Goal: Check status: Check status

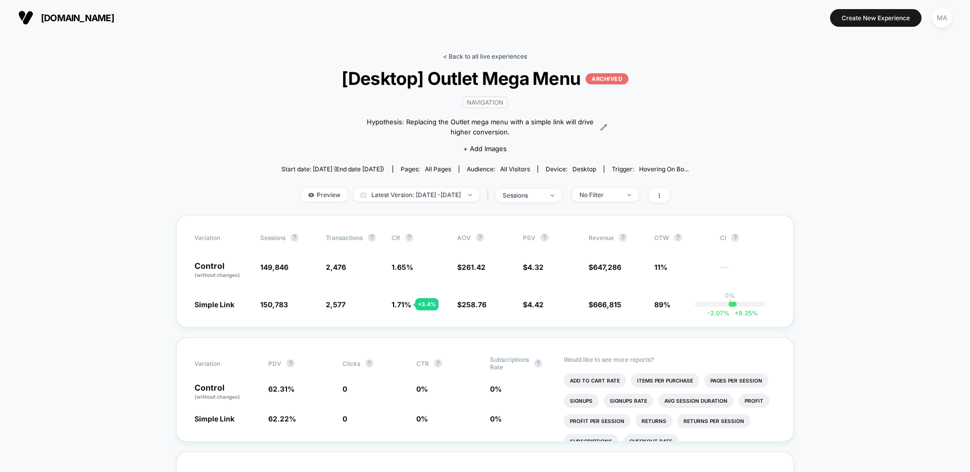
click at [469, 55] on link "< Back to all live experiences" at bounding box center [485, 57] width 84 height 8
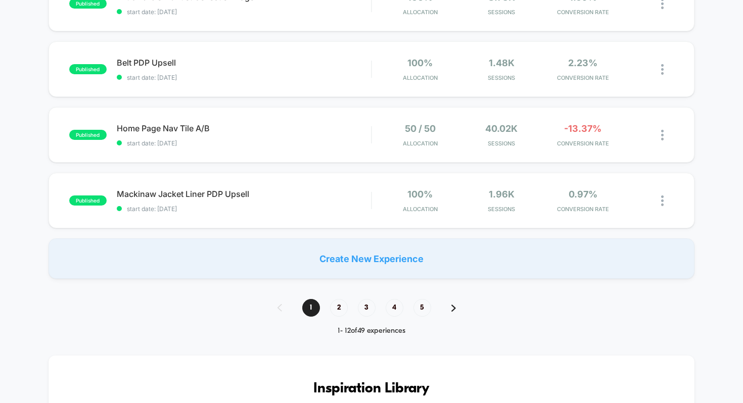
scroll to position [671, 0]
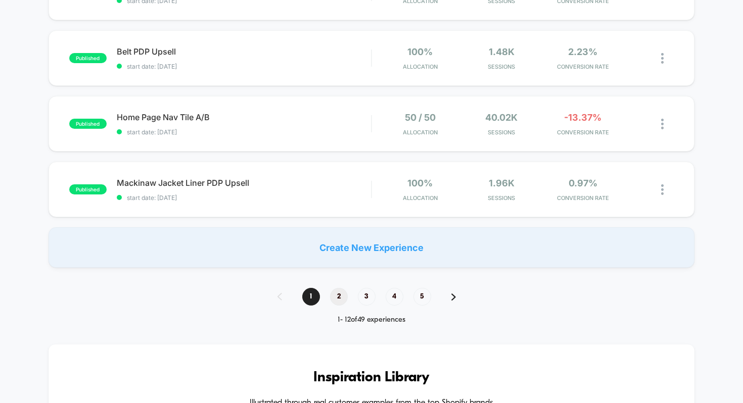
click at [340, 295] on span "2" at bounding box center [339, 297] width 18 height 18
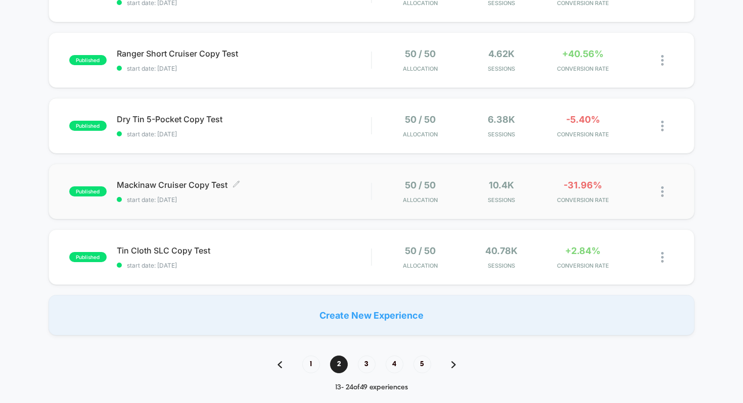
scroll to position [608, 0]
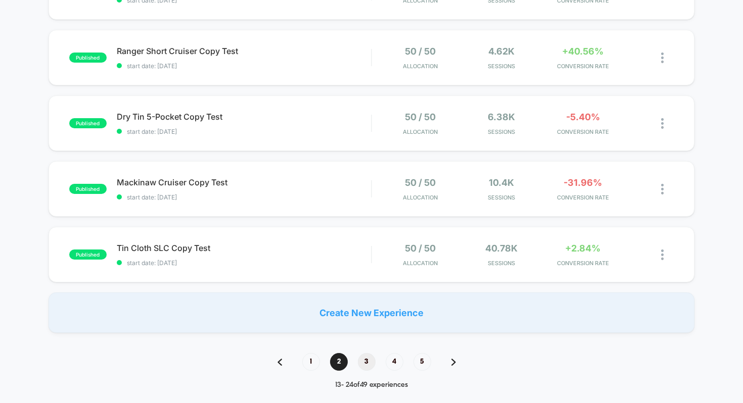
click at [363, 357] on span "3" at bounding box center [367, 362] width 18 height 18
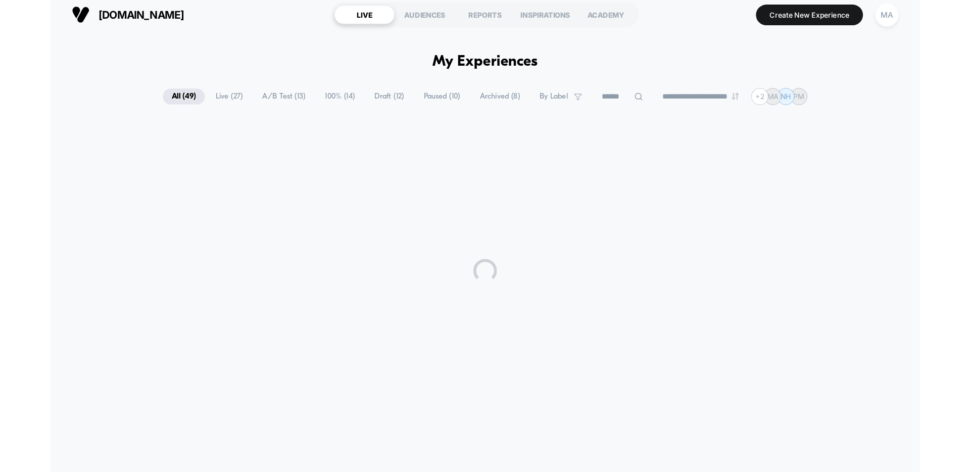
scroll to position [0, 0]
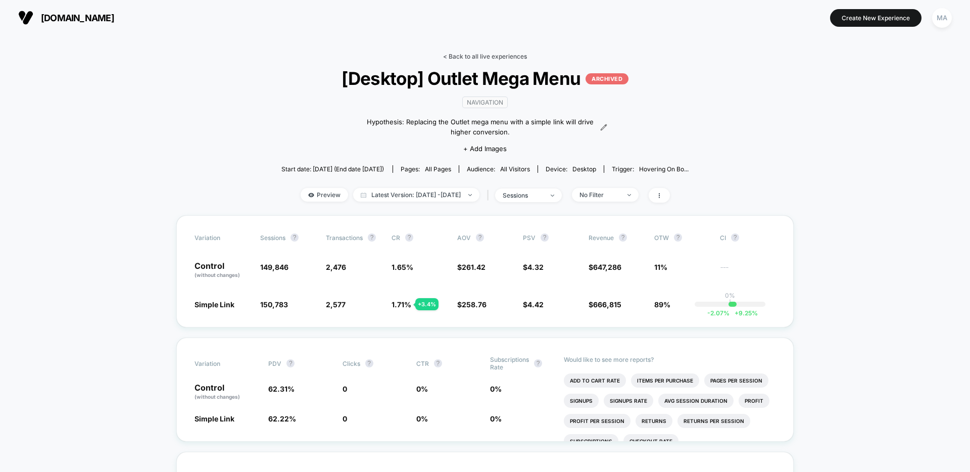
click at [491, 58] on link "< Back to all live experiences" at bounding box center [485, 57] width 84 height 8
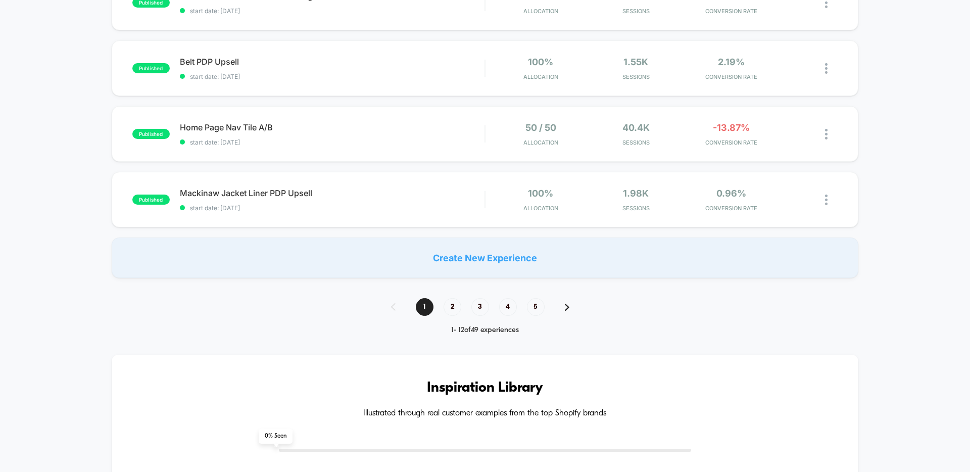
scroll to position [708, 0]
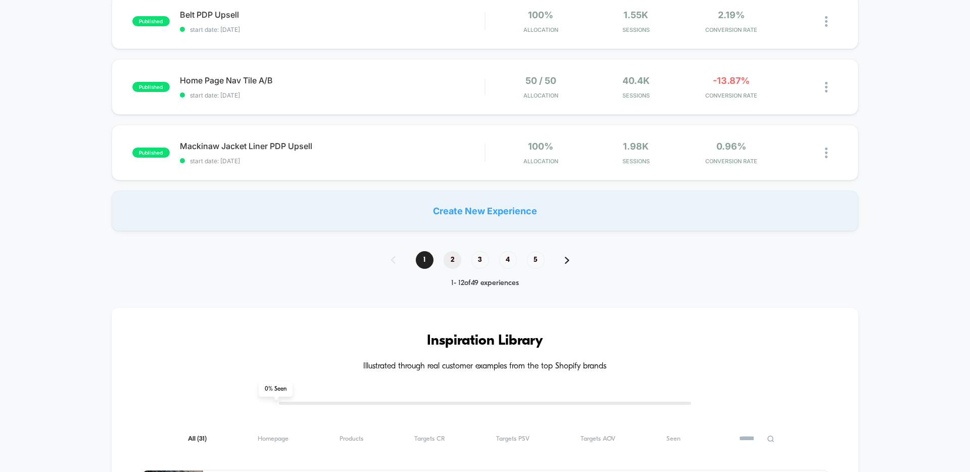
click at [454, 262] on span "2" at bounding box center [453, 260] width 18 height 18
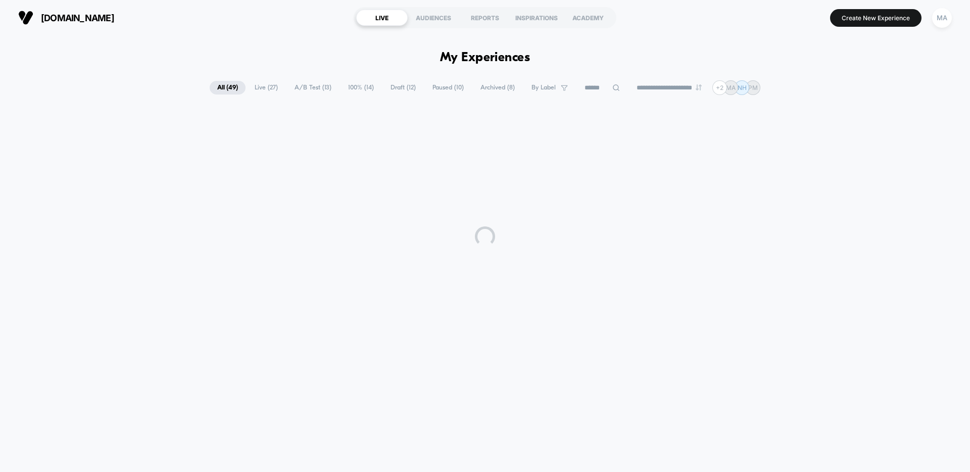
scroll to position [0, 0]
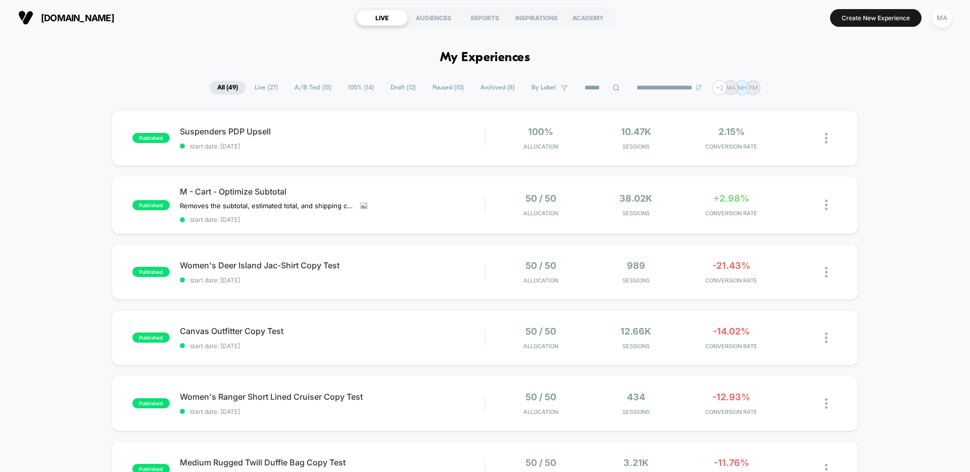
click at [314, 88] on span "A/B Test ( 13 )" at bounding box center [313, 88] width 52 height 14
click at [246, 132] on span "Home Page Nav Tile A/B Click to edit experience details" at bounding box center [332, 131] width 305 height 10
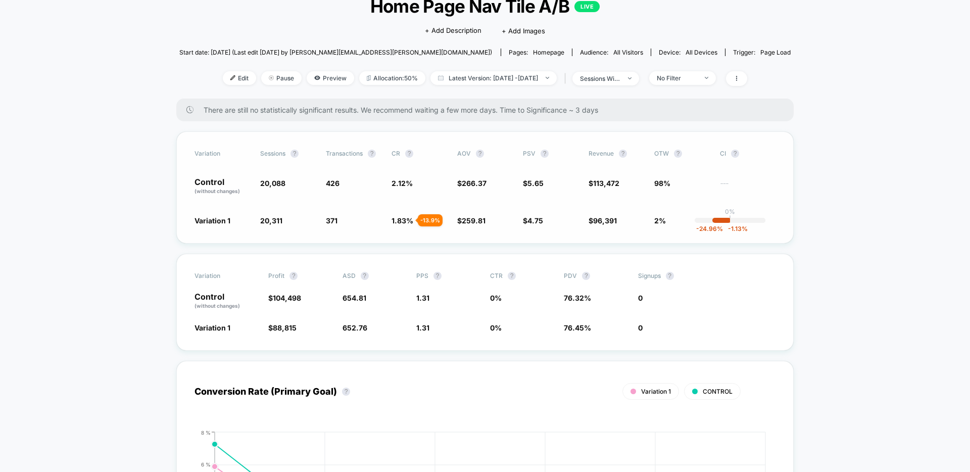
scroll to position [40, 0]
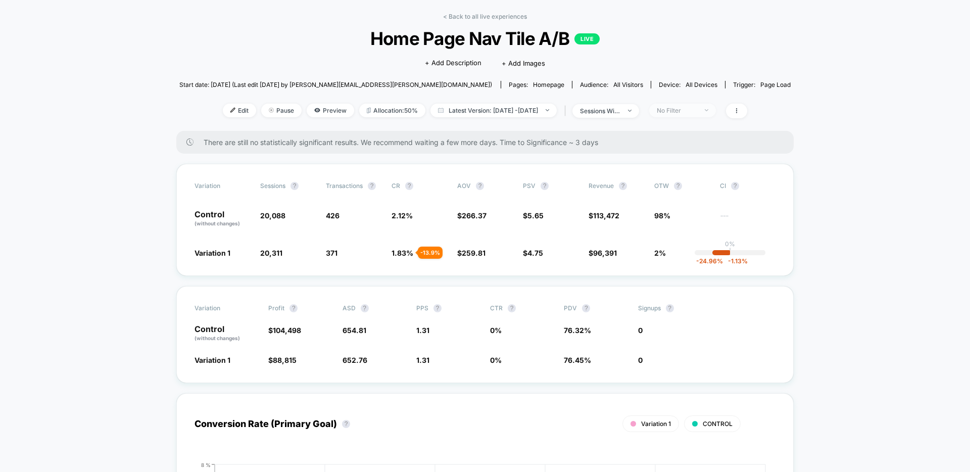
click at [697, 108] on div "No Filter" at bounding box center [677, 111] width 40 height 8
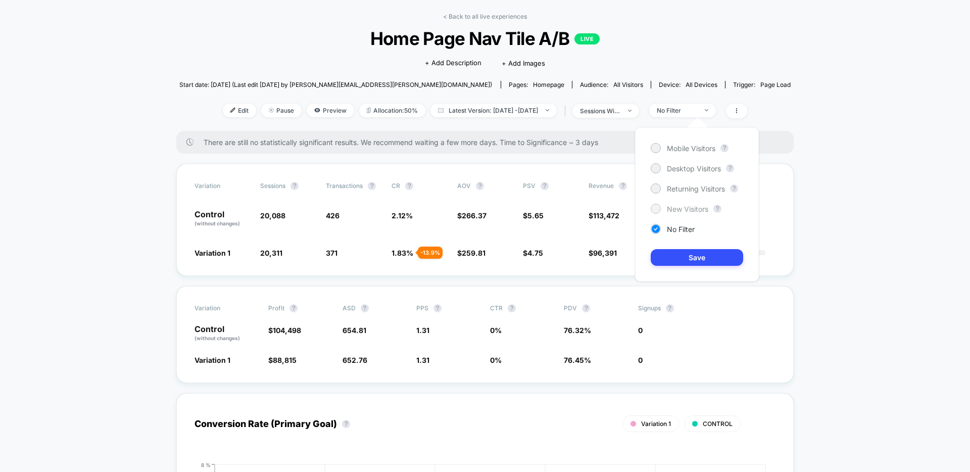
click at [657, 209] on div at bounding box center [656, 209] width 8 height 8
click at [691, 262] on button "Save" at bounding box center [697, 257] width 92 height 17
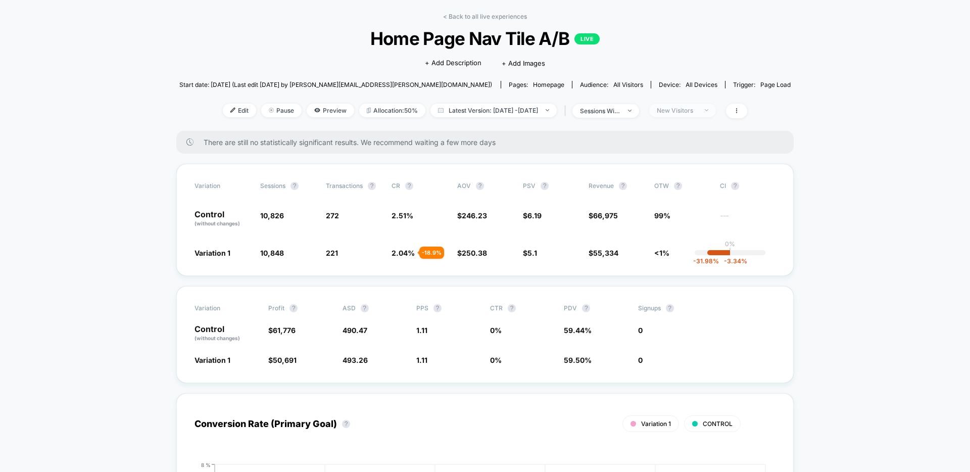
click at [695, 112] on div "New Visitors" at bounding box center [677, 111] width 40 height 8
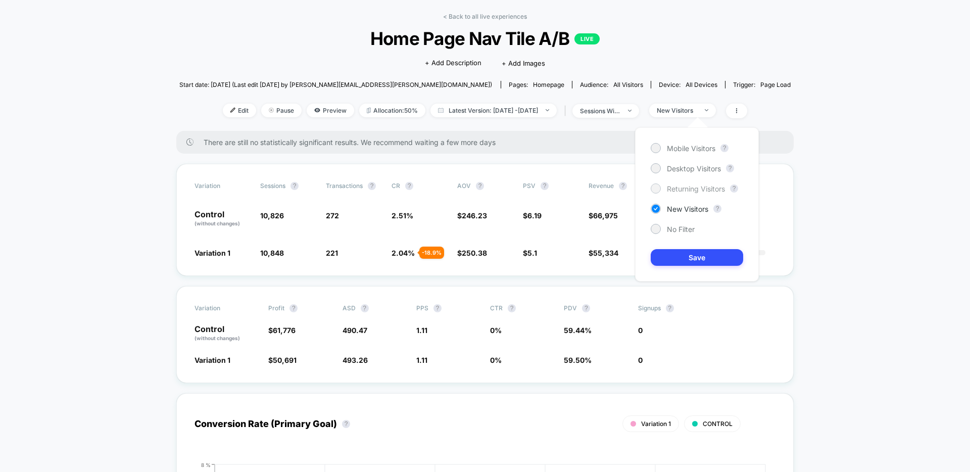
click at [663, 191] on div "Returning Visitors" at bounding box center [688, 188] width 74 height 10
click at [703, 263] on button "Save" at bounding box center [697, 257] width 92 height 17
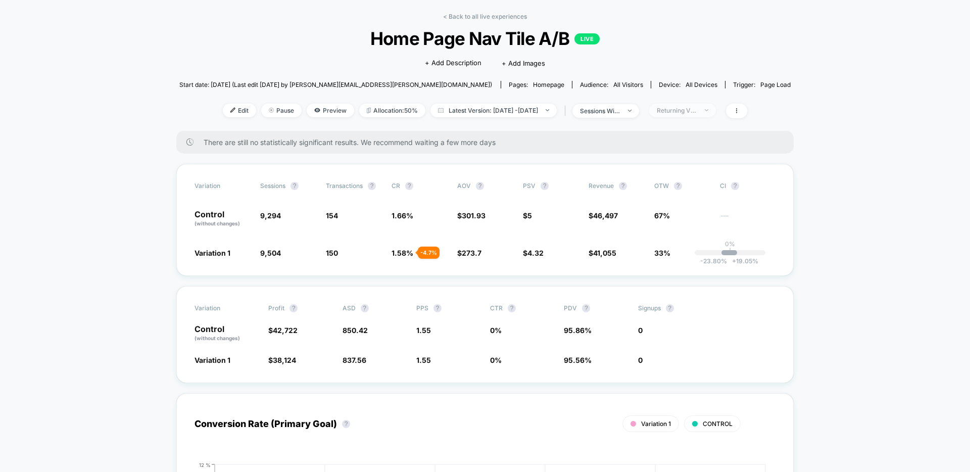
click at [689, 115] on span "Returning Visitors" at bounding box center [682, 111] width 67 height 14
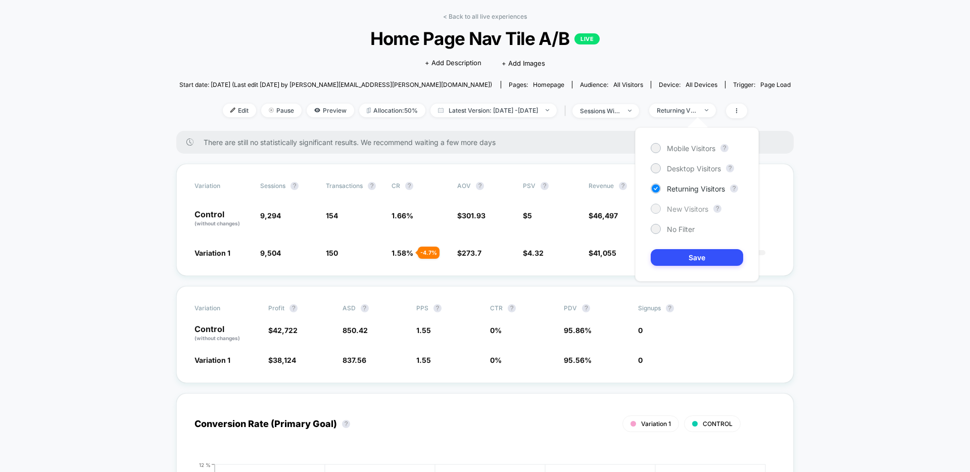
click at [657, 210] on div at bounding box center [656, 209] width 8 height 8
click at [673, 259] on button "Save" at bounding box center [697, 257] width 92 height 17
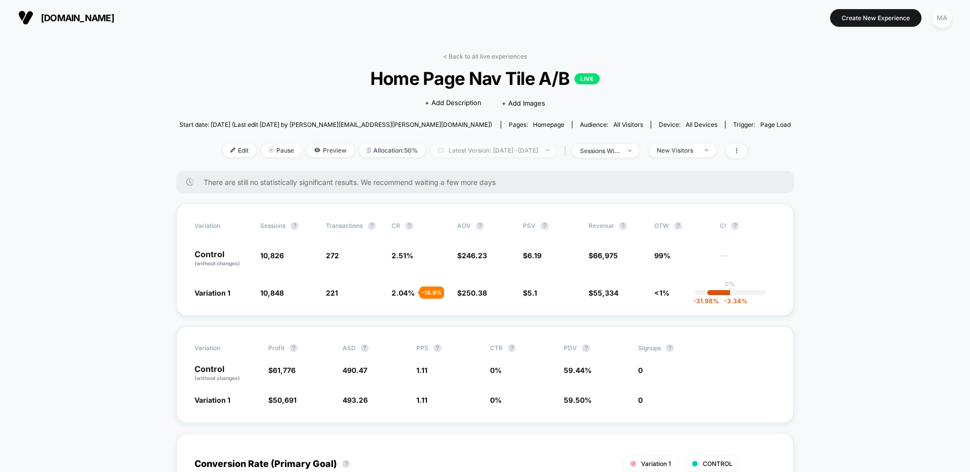
click at [479, 150] on span "Latest Version: Aug 7, 2025 - Aug 12, 2025" at bounding box center [493, 150] width 126 height 14
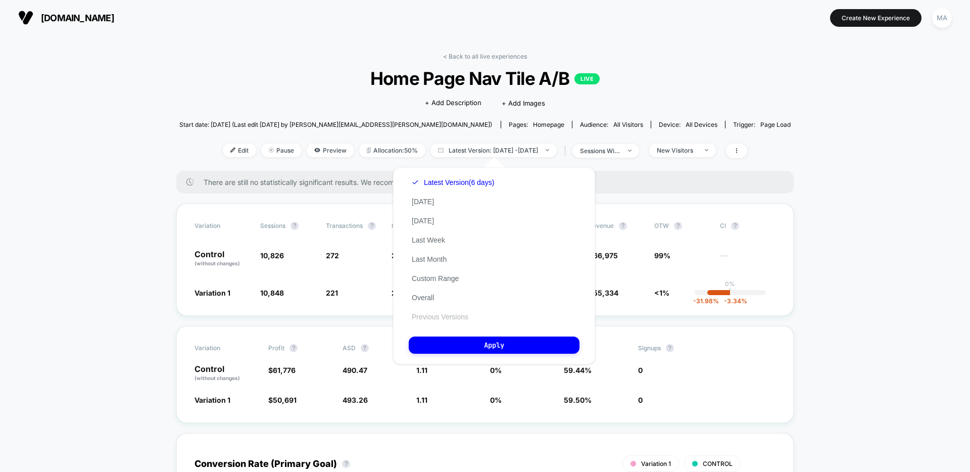
click at [438, 313] on button "Previous Versions" at bounding box center [440, 316] width 63 height 9
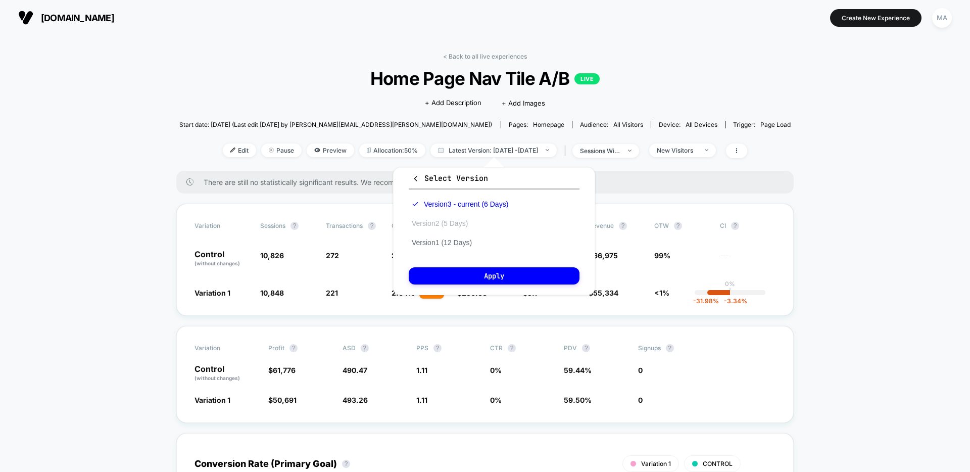
click at [460, 224] on button "Version 2 (5 Days)" at bounding box center [440, 223] width 62 height 9
click at [487, 275] on button "Apply" at bounding box center [494, 275] width 171 height 17
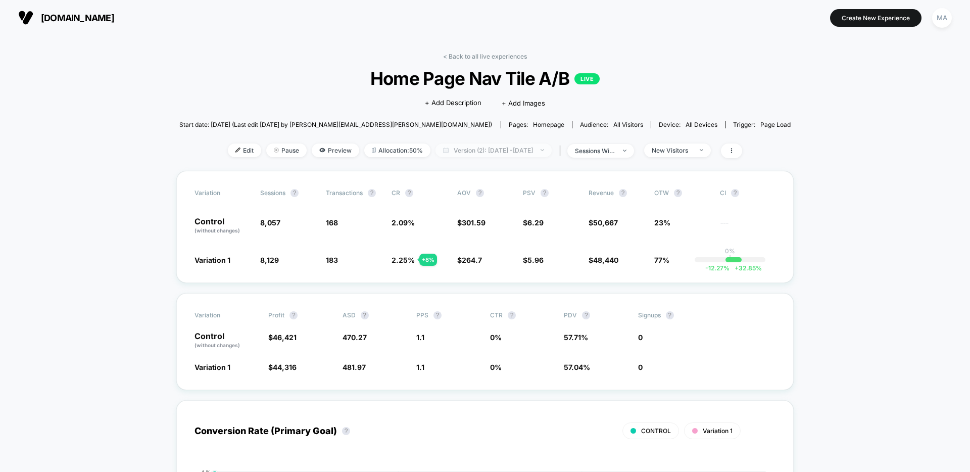
click at [503, 155] on span "Version (2): Aug 3, 2025 - Aug 7, 2025" at bounding box center [494, 150] width 116 height 14
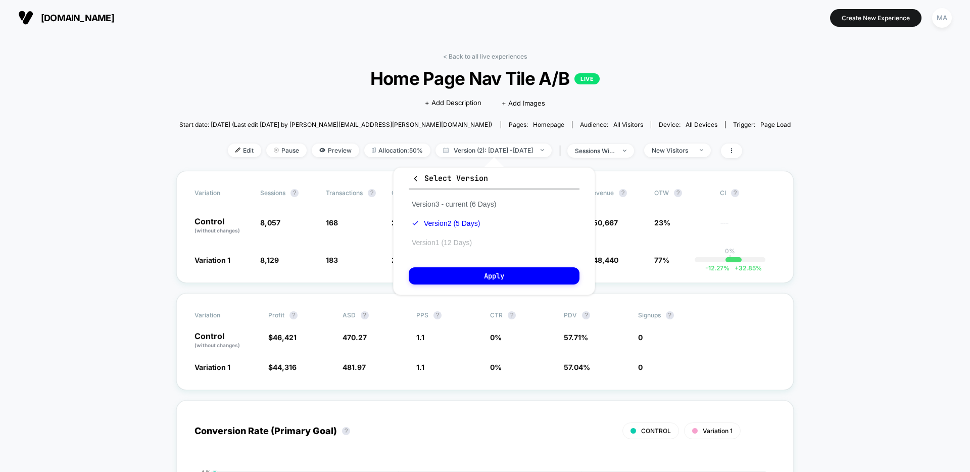
click at [458, 244] on button "Version 1 (12 Days)" at bounding box center [442, 242] width 66 height 9
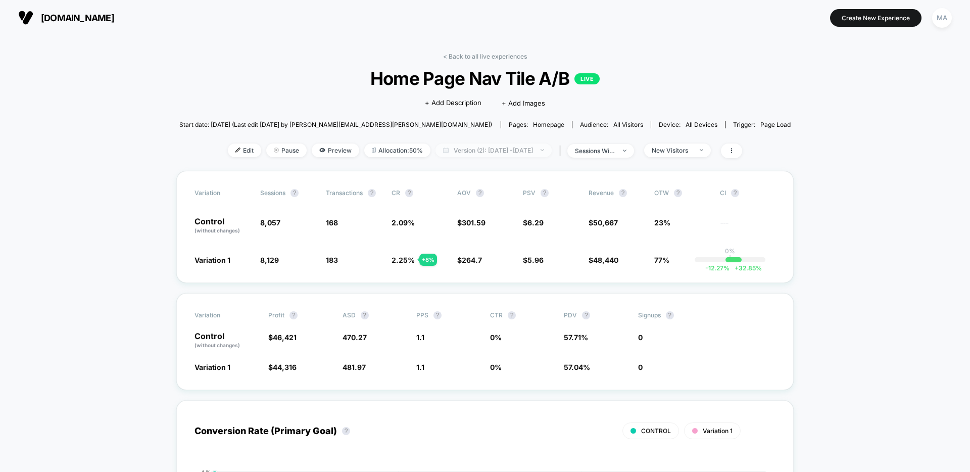
click at [514, 151] on span "Version (2): Aug 3, 2025 - Aug 7, 2025" at bounding box center [494, 150] width 116 height 14
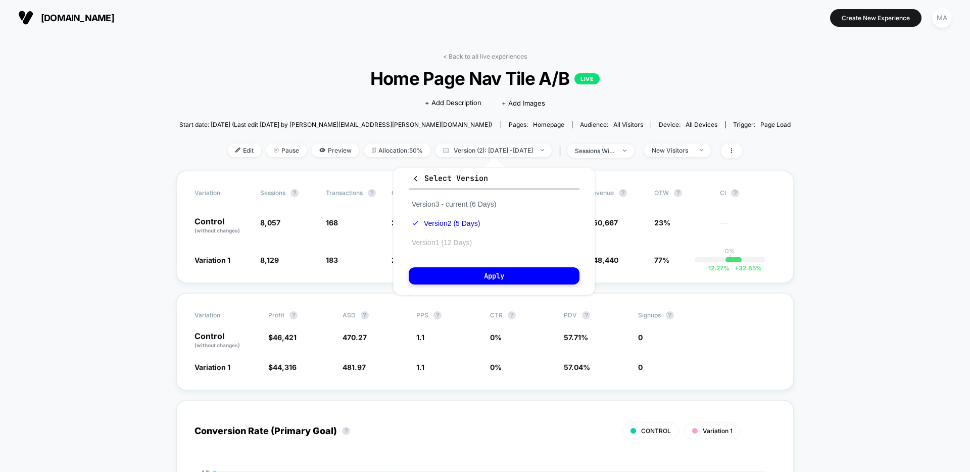
click at [449, 242] on button "Version 1 (12 Days)" at bounding box center [442, 242] width 66 height 9
click at [468, 274] on button "Apply" at bounding box center [494, 275] width 171 height 17
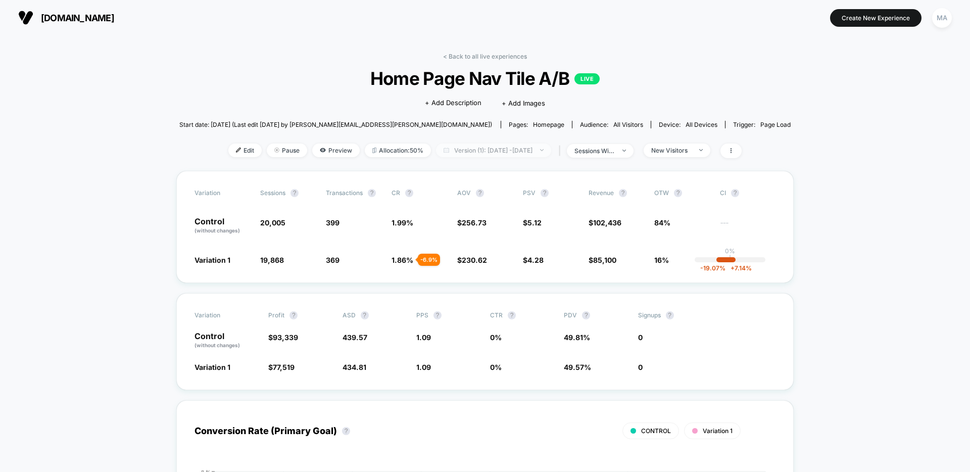
click at [496, 154] on span "Version (1): Jul 23, 2025 - Aug 3, 2025" at bounding box center [493, 150] width 115 height 14
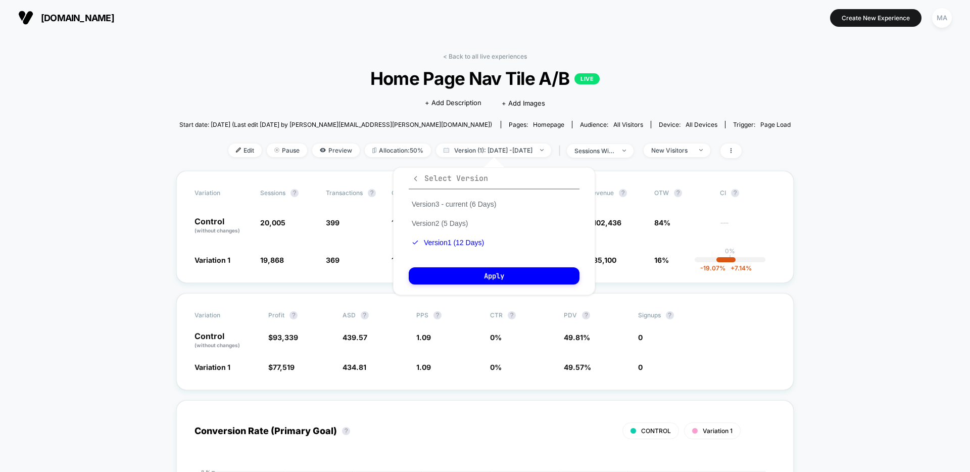
click at [414, 177] on icon "button" at bounding box center [416, 179] width 8 height 8
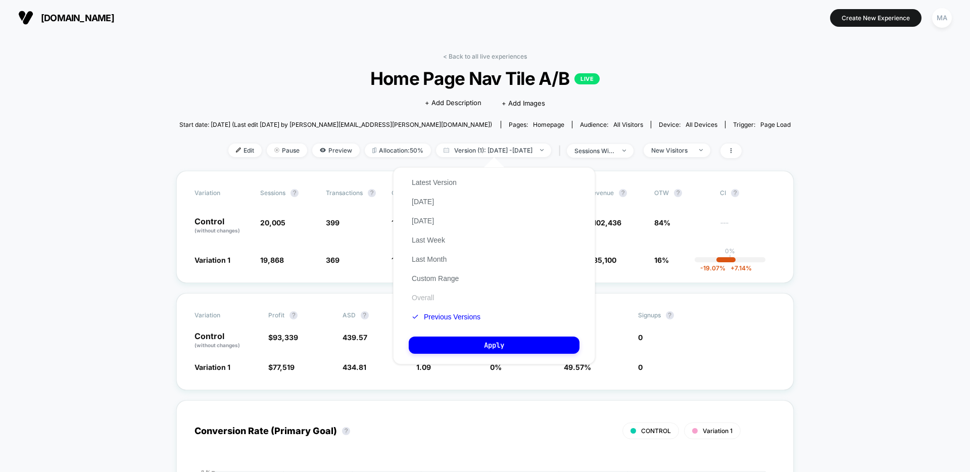
click at [434, 296] on button "Overall" at bounding box center [423, 297] width 28 height 9
click at [453, 343] on button "Apply" at bounding box center [494, 345] width 171 height 17
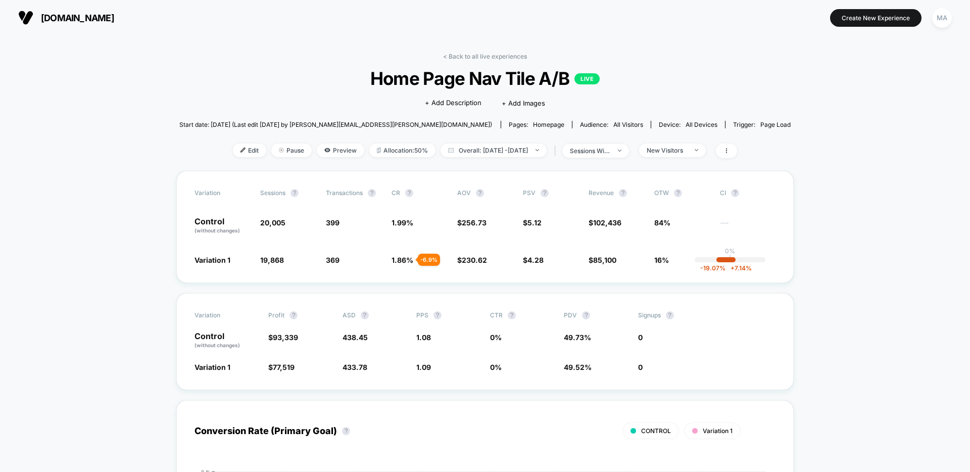
click at [730, 82] on div "< Back to all live experiences Home Page Nav Tile A/B LIVE Click to edit experi…" at bounding box center [485, 112] width 612 height 118
click at [460, 58] on link "< Back to all live experiences" at bounding box center [485, 57] width 84 height 8
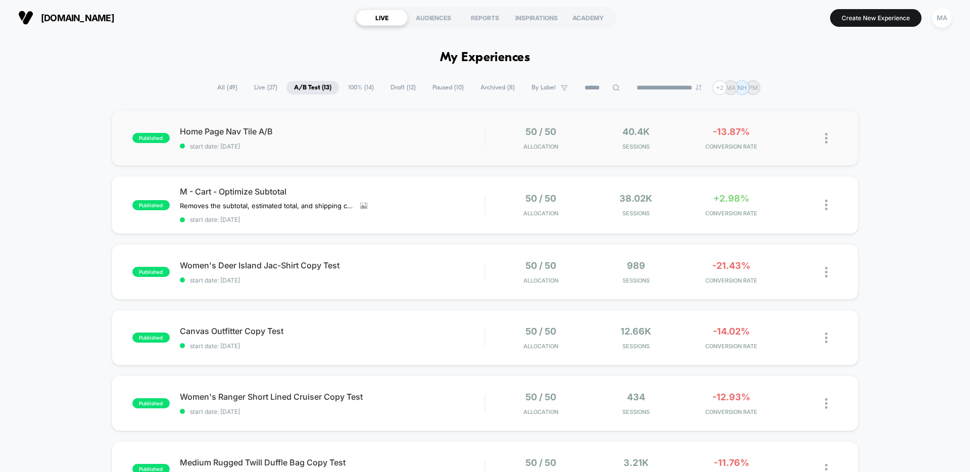
click at [115, 152] on div "published Home Page Nav Tile A/B start date: 8/7/2025 50 / 50 Allocation 40.4k …" at bounding box center [485, 138] width 747 height 56
